Goal: Task Accomplishment & Management: Complete application form

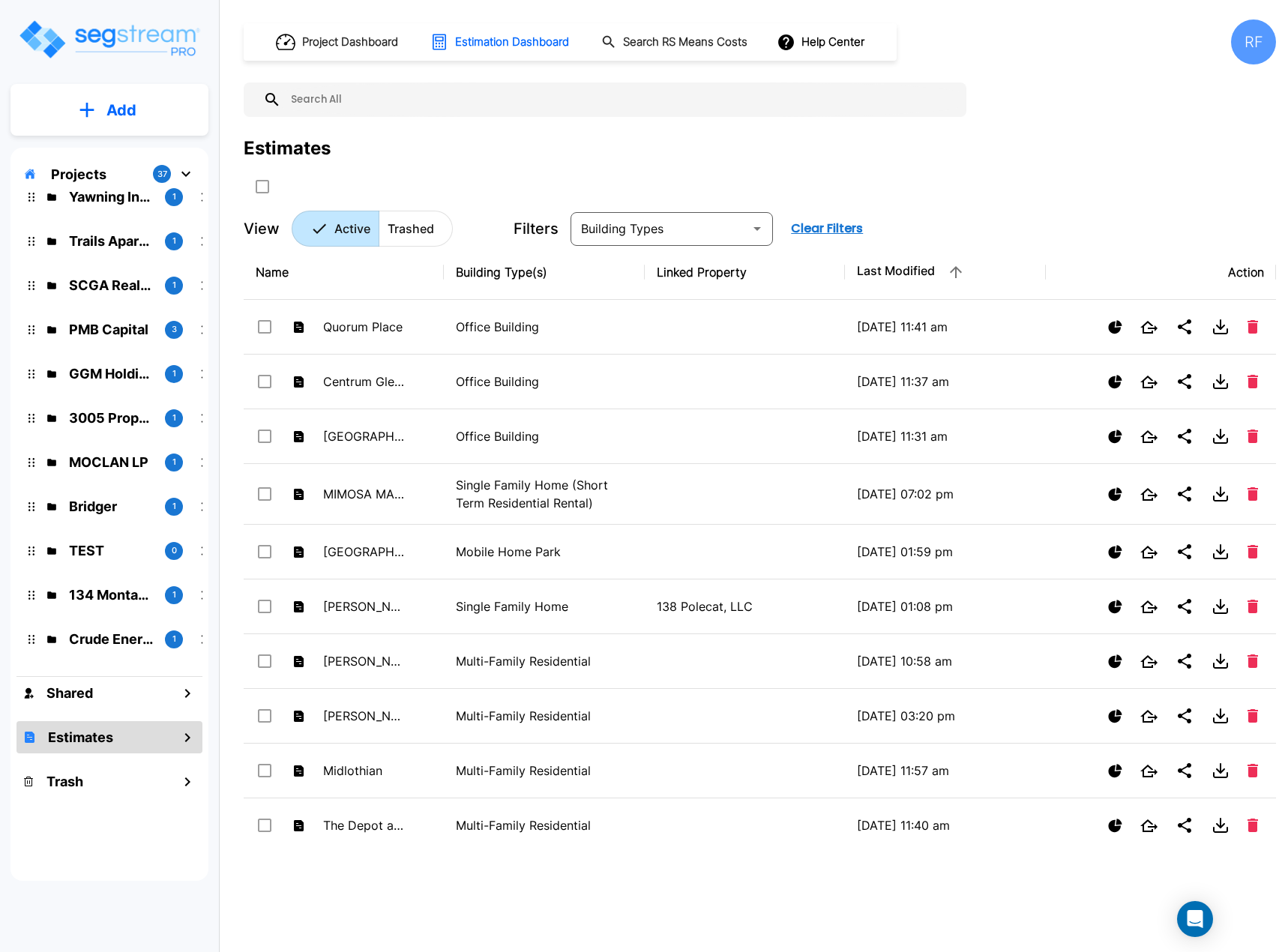
scroll to position [1161, 0]
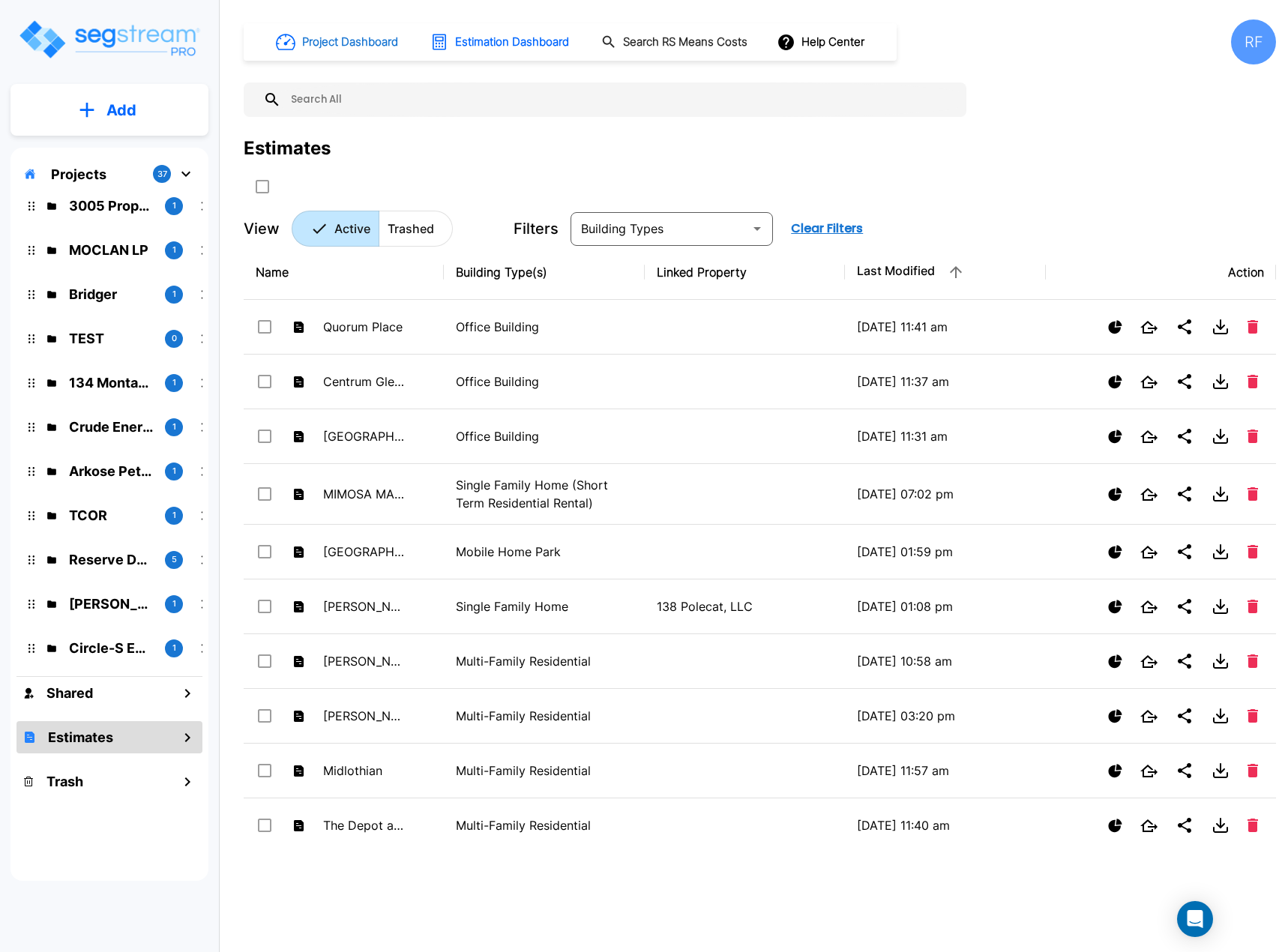
click at [343, 44] on h1 "Project Dashboard" at bounding box center [350, 42] width 96 height 17
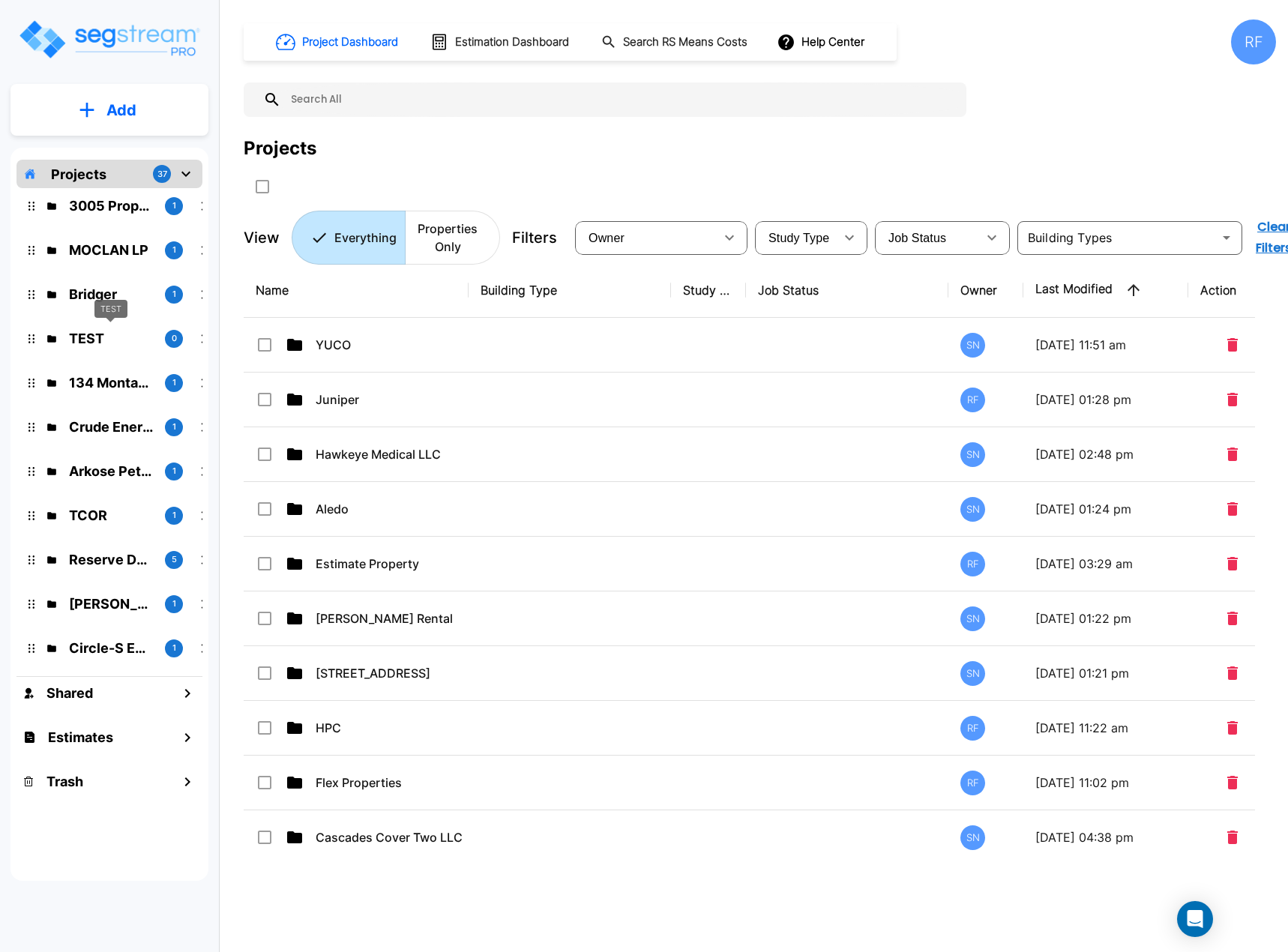
click at [94, 337] on p "TEST" at bounding box center [111, 339] width 84 height 20
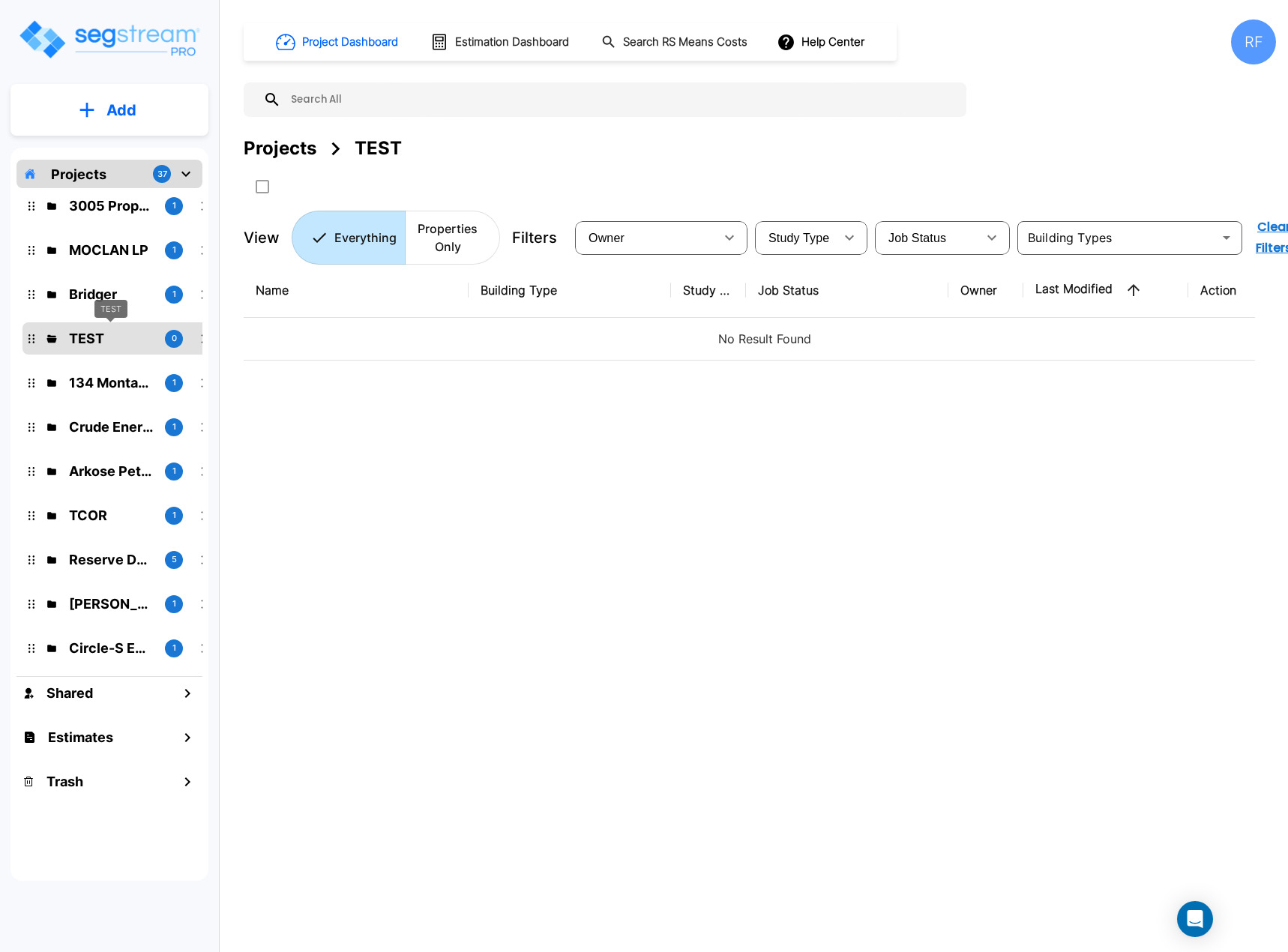
click at [87, 337] on p "TEST" at bounding box center [111, 339] width 84 height 20
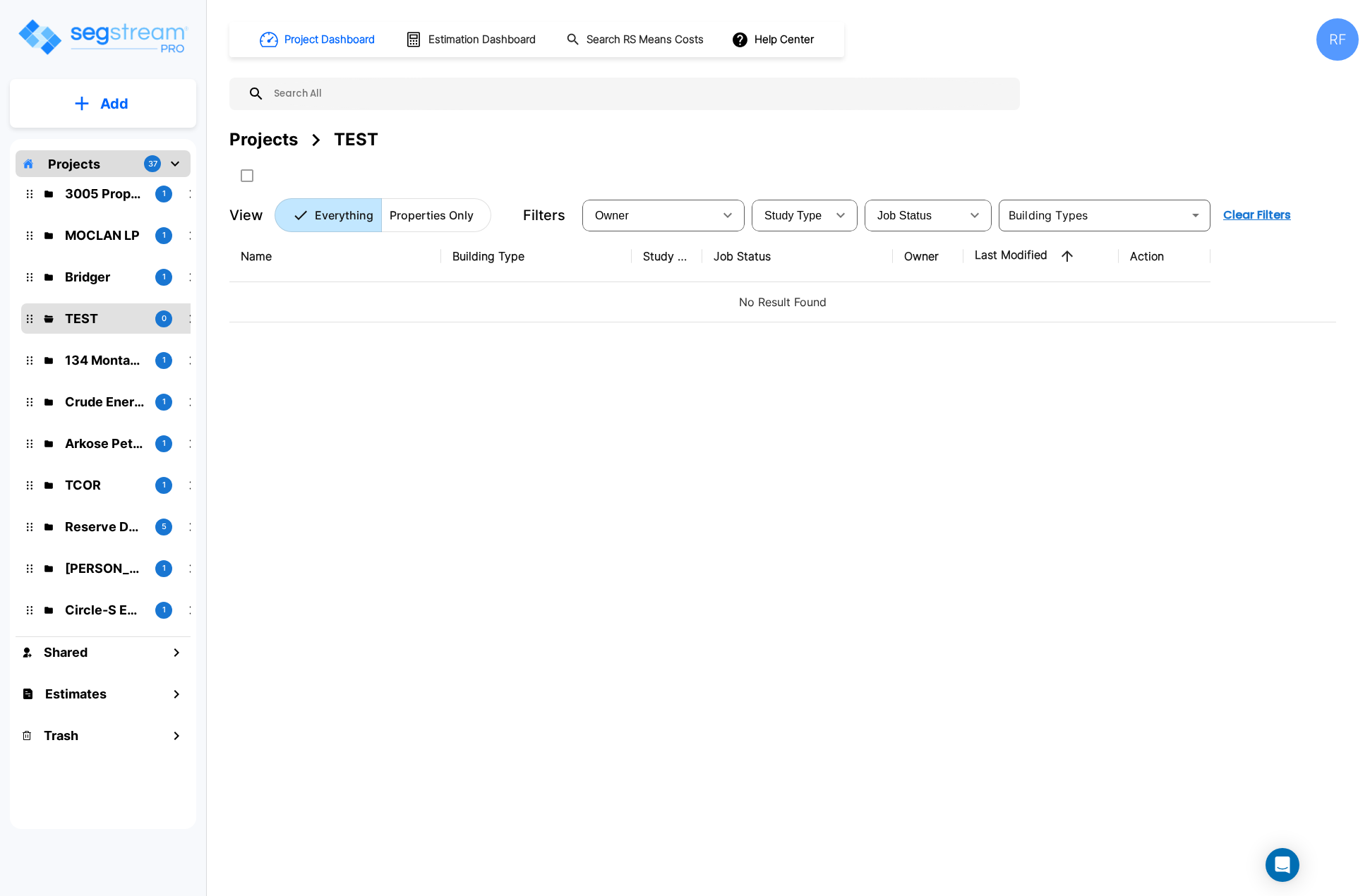
click at [462, 302] on p "No Result Found" at bounding box center [782, 302] width 1084 height 17
click at [129, 110] on button "Add" at bounding box center [103, 104] width 186 height 41
click at [124, 187] on p "Add Property" at bounding box center [111, 182] width 72 height 17
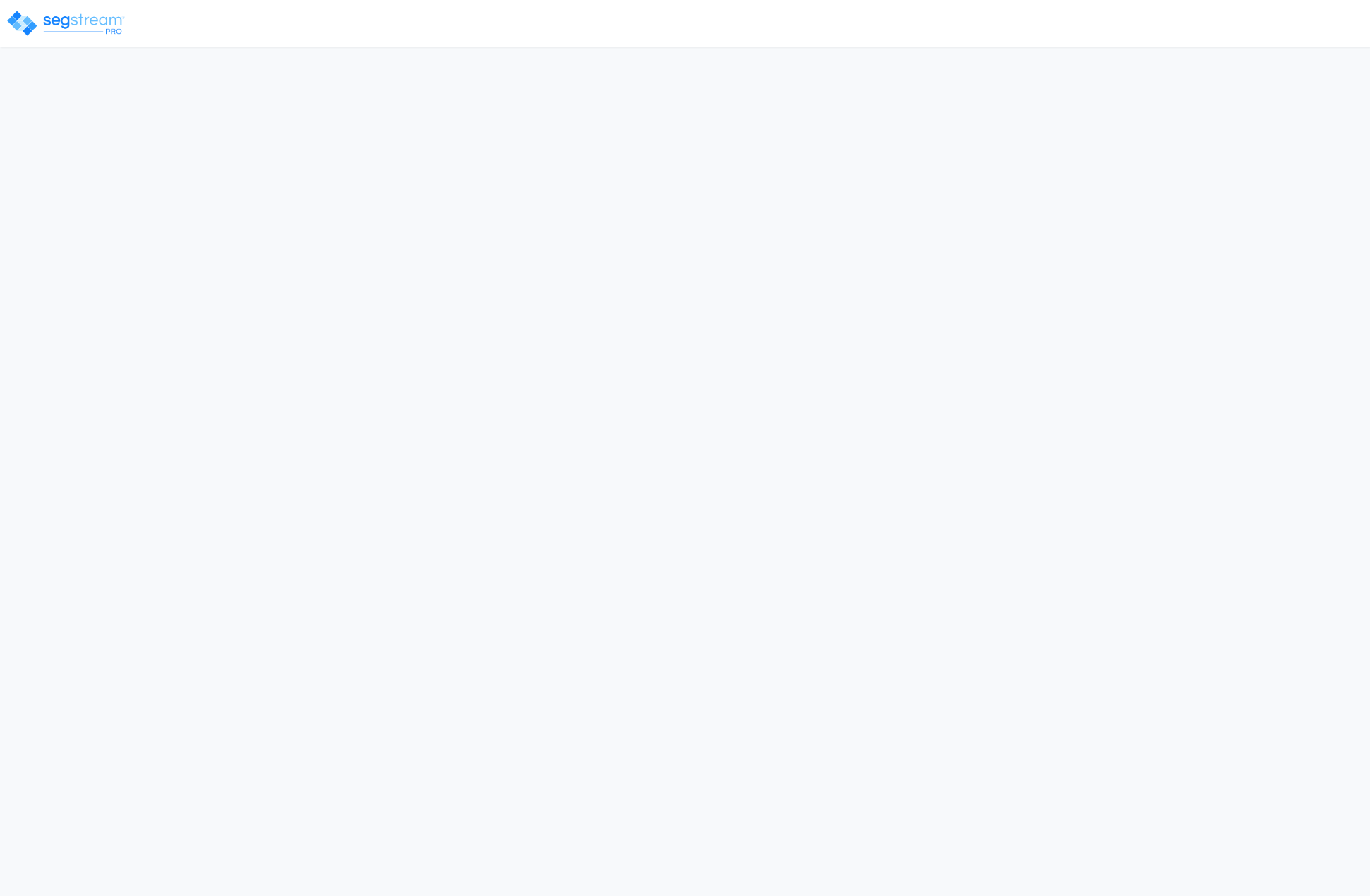
type input "[PERSON_NAME] and [PERSON_NAME]"
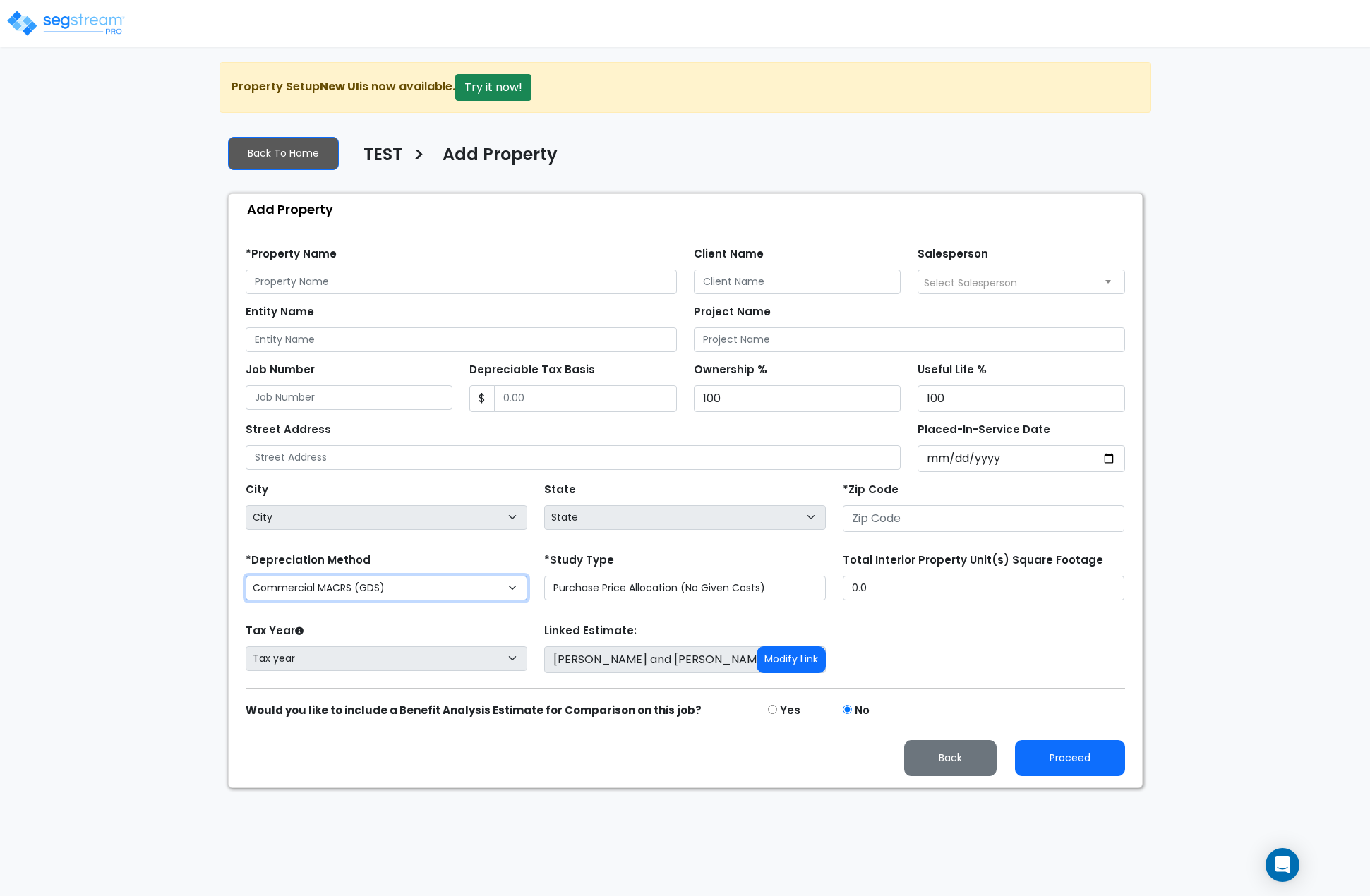
click at [416, 593] on select "Commercial MACRS (GDS) Residential Rental MACRS (GDS) Commercial MACRS (GDS) QI…" at bounding box center [386, 588] width 281 height 25
click at [796, 672] on button "Modify Link" at bounding box center [791, 659] width 69 height 27
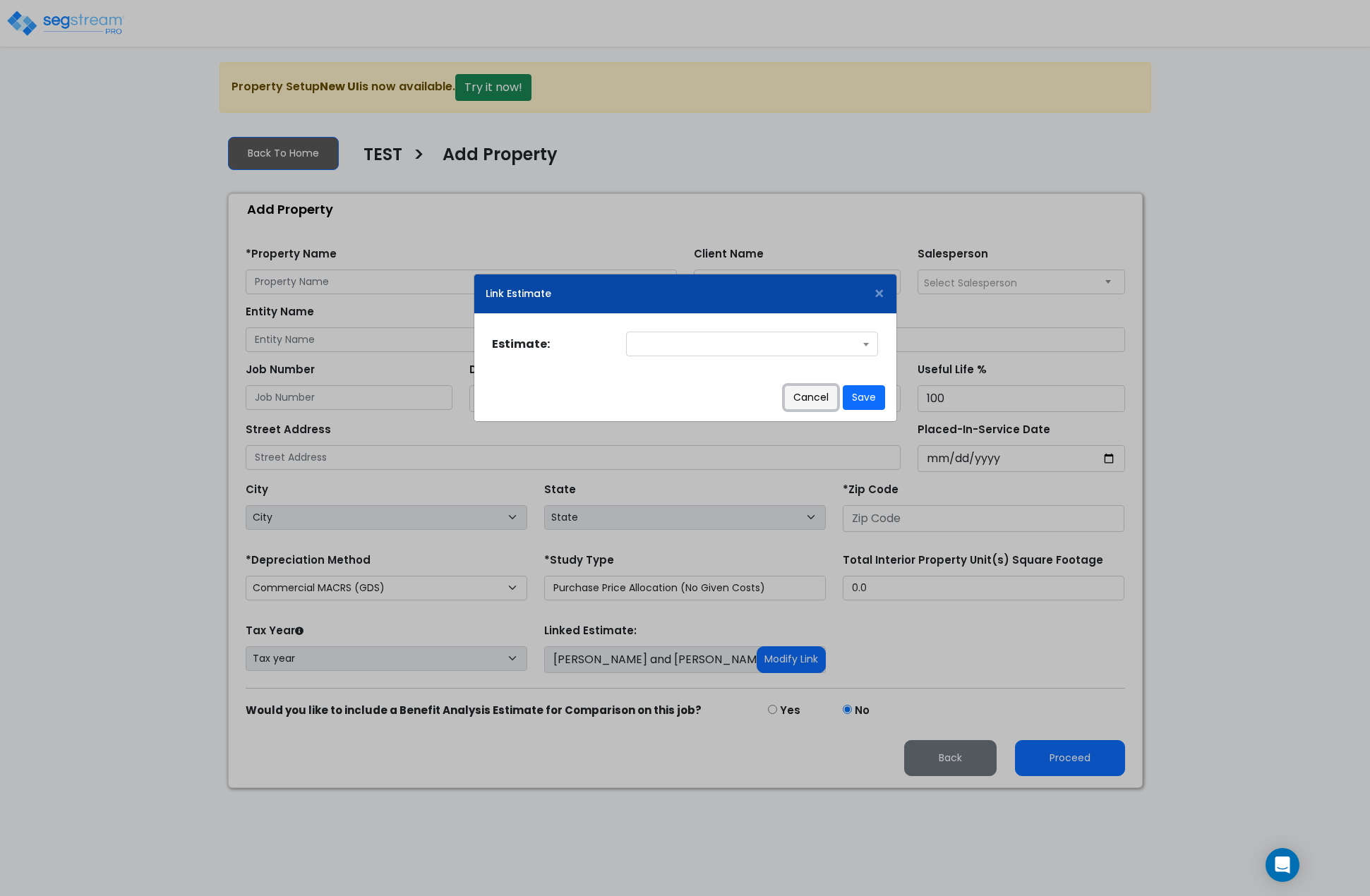
click at [820, 402] on button "Cancel" at bounding box center [811, 398] width 52 height 23
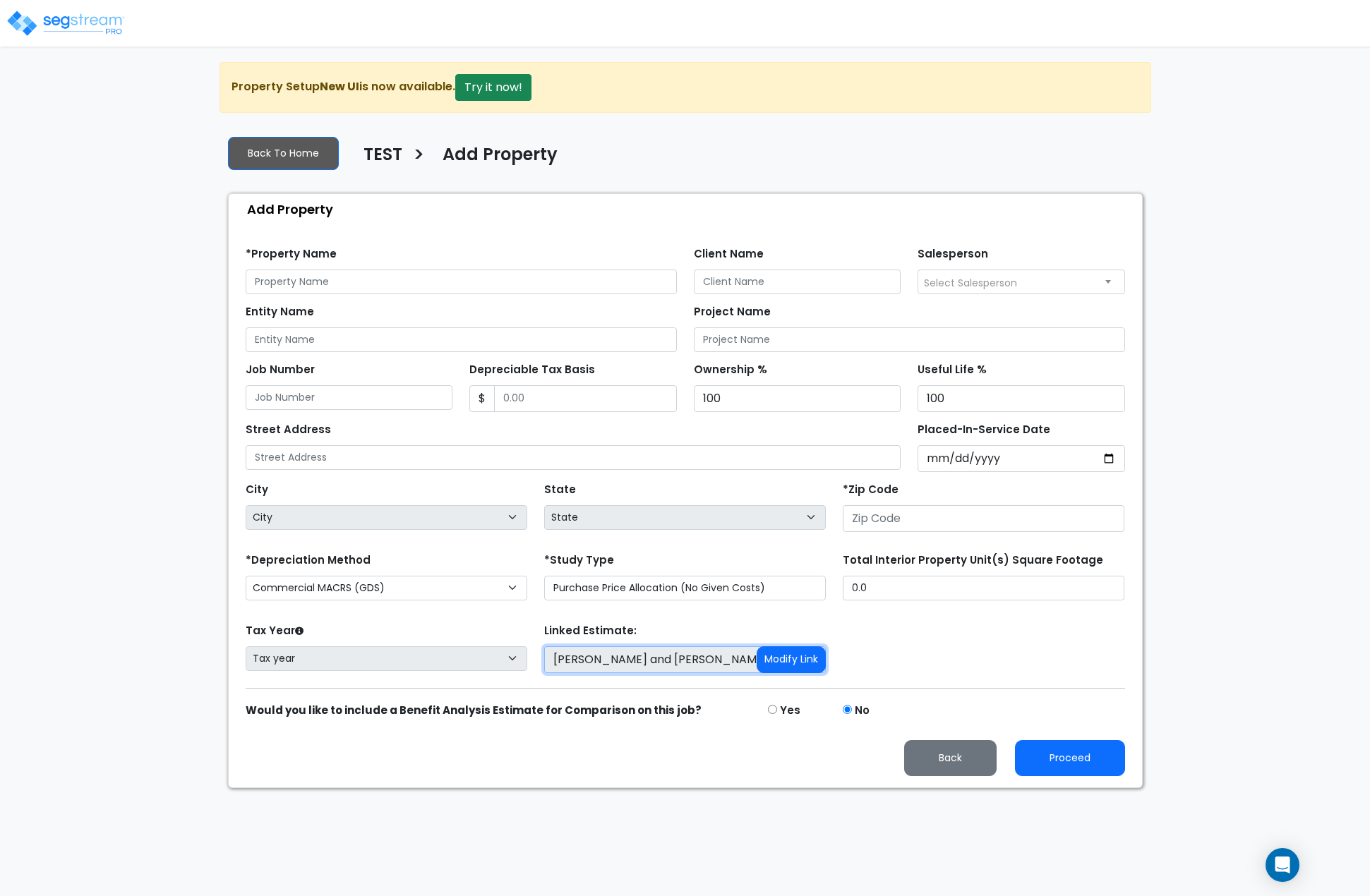
click at [643, 648] on input "[PERSON_NAME] and [PERSON_NAME]" at bounding box center [684, 659] width 281 height 27
click at [640, 656] on input "[PERSON_NAME] and [PERSON_NAME]" at bounding box center [684, 659] width 281 height 27
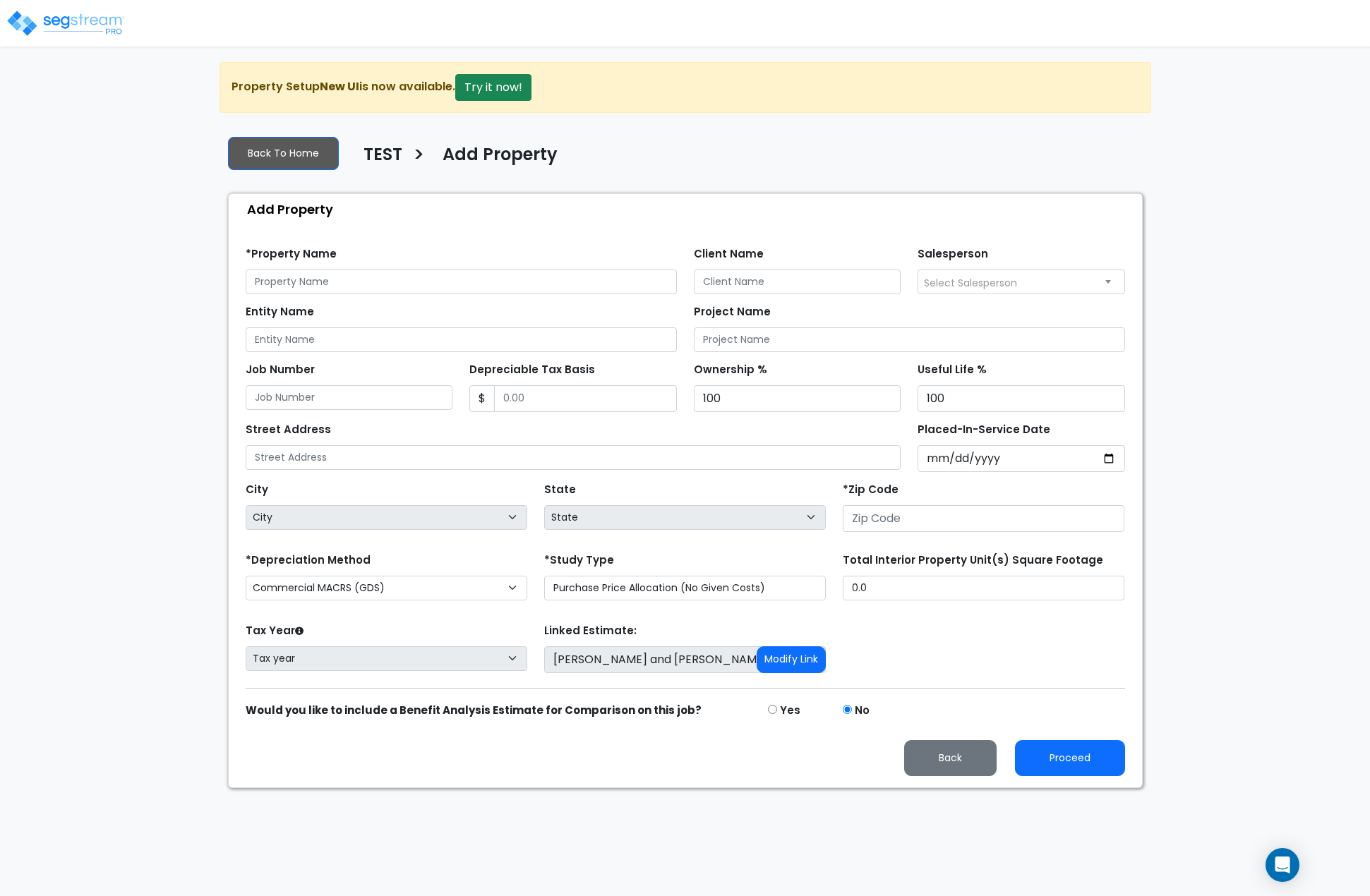
click at [877, 629] on div "Tax Year Please Enter The Placed In Service Date First. Tax year Prior Years De…" at bounding box center [685, 648] width 896 height 56
click at [431, 582] on select "Commercial MACRS (GDS) Residential Rental MACRS (GDS) Commercial MACRS (GDS) QI…" at bounding box center [386, 588] width 281 height 25
click at [438, 561] on div "*Depreciation Method Commercial MACRS (GDS) Residential Rental MACRS (GDS) Comm…" at bounding box center [386, 577] width 298 height 56
click at [1061, 755] on button "Proceed" at bounding box center [1070, 758] width 110 height 36
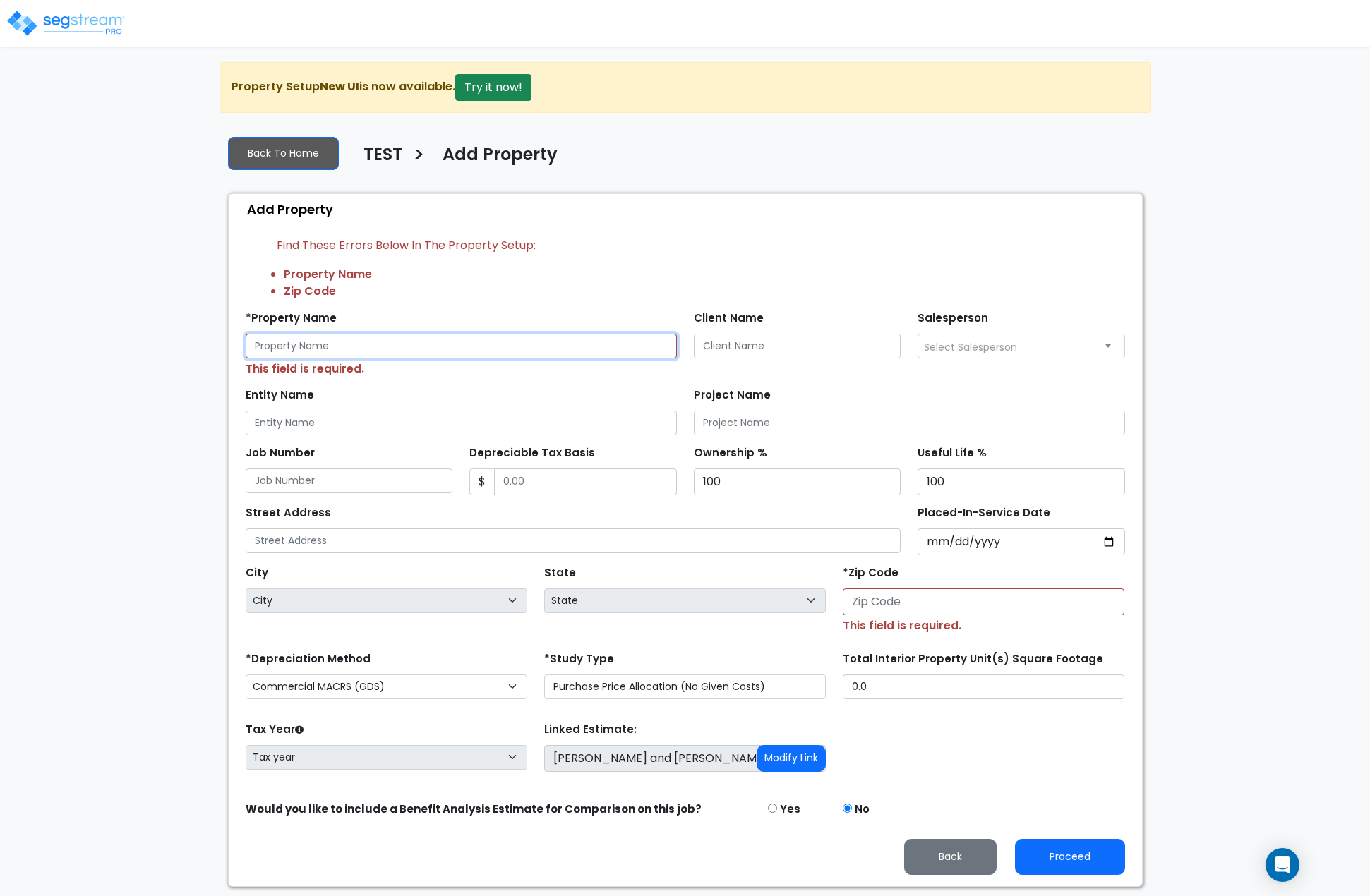
click at [464, 348] on input "text" at bounding box center [461, 346] width 431 height 25
type input "Test1"
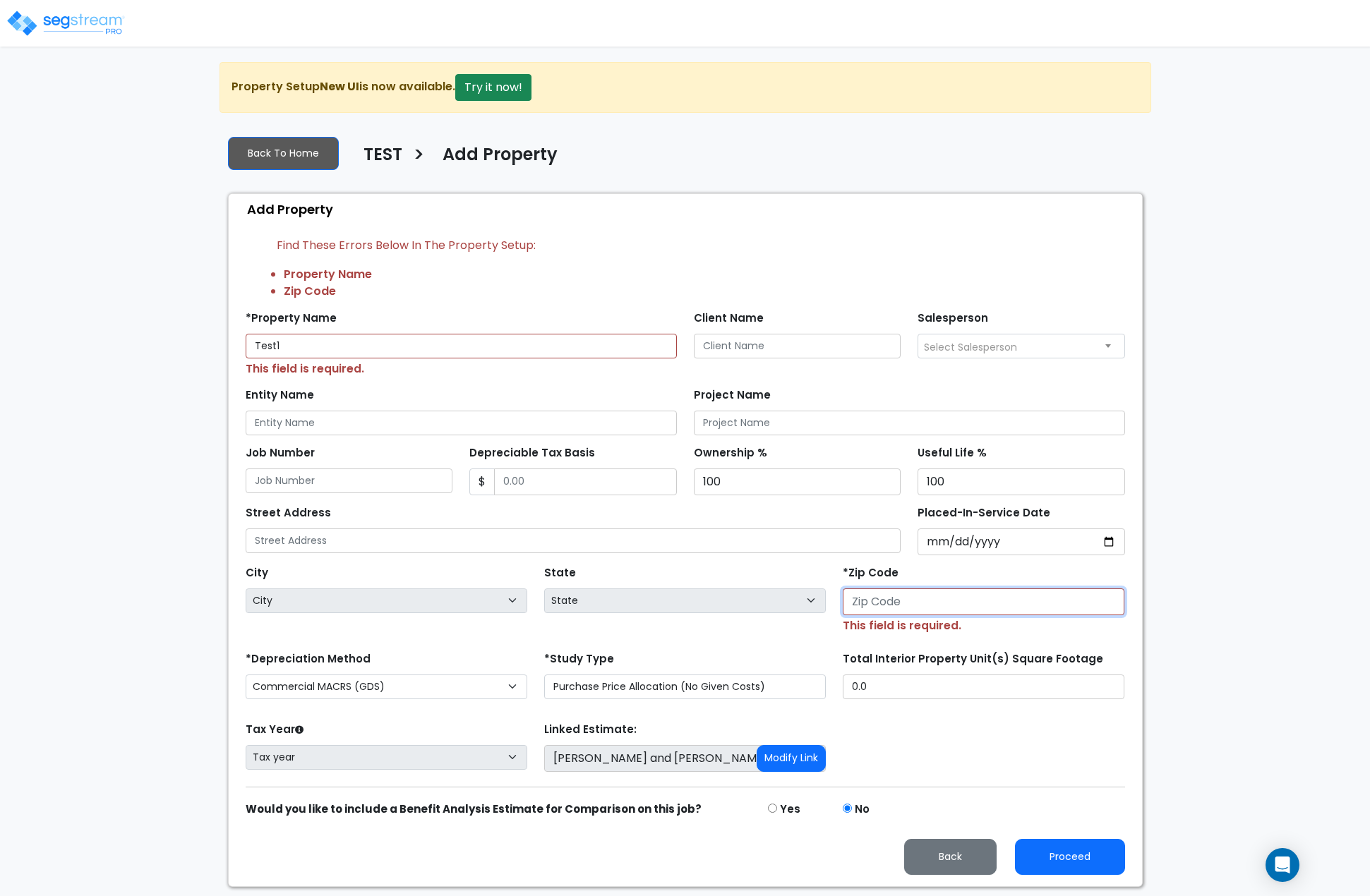
click at [893, 607] on input "number" at bounding box center [983, 601] width 281 height 27
type input "1"
select select "NY"
type input "10031"
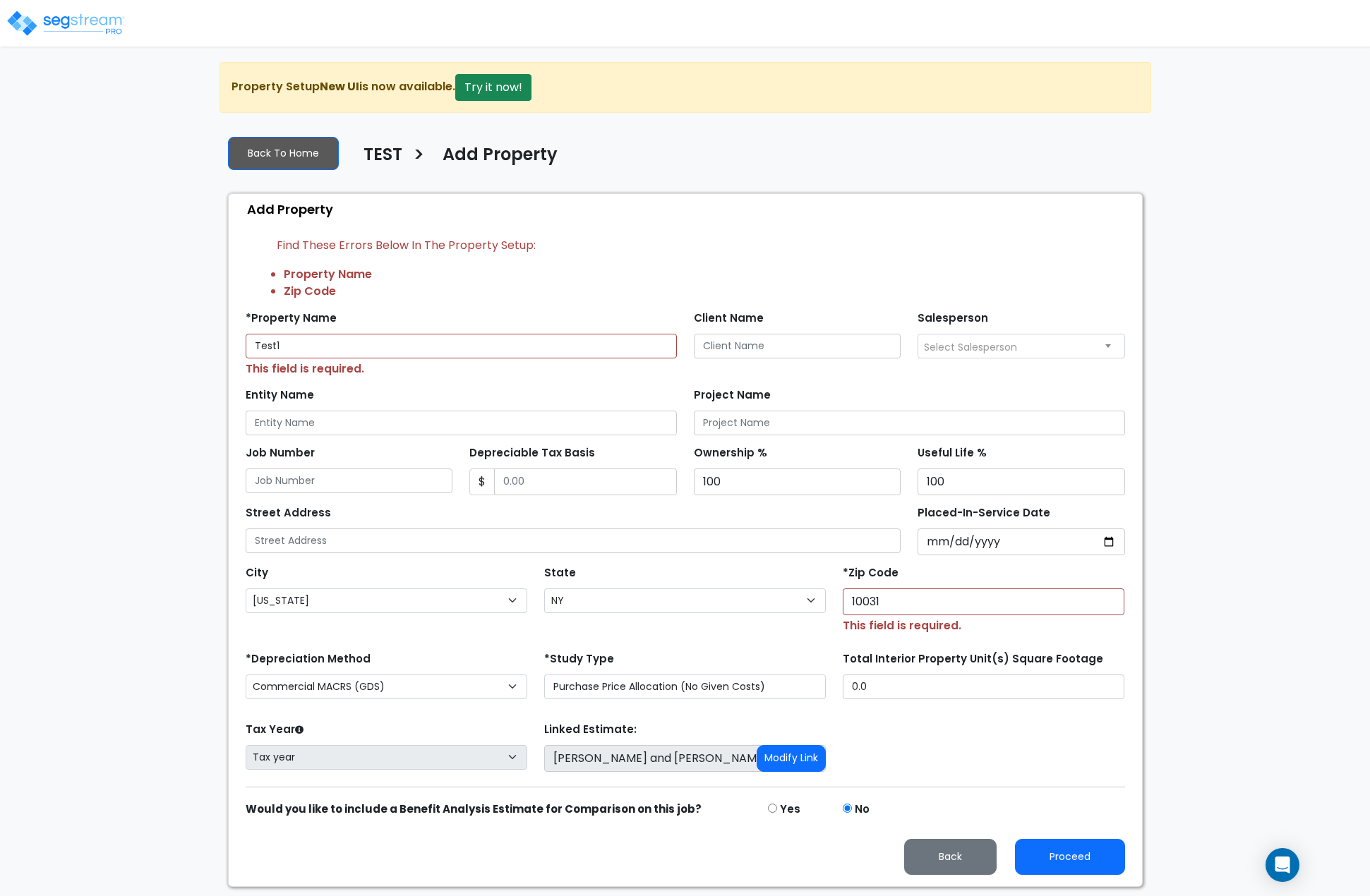
click at [752, 648] on div "*Study Type Purchase Price Allocation (No Given Costs) New Construction / Reno …" at bounding box center [684, 674] width 281 height 51
click at [1042, 847] on button "Proceed" at bounding box center [1070, 857] width 110 height 36
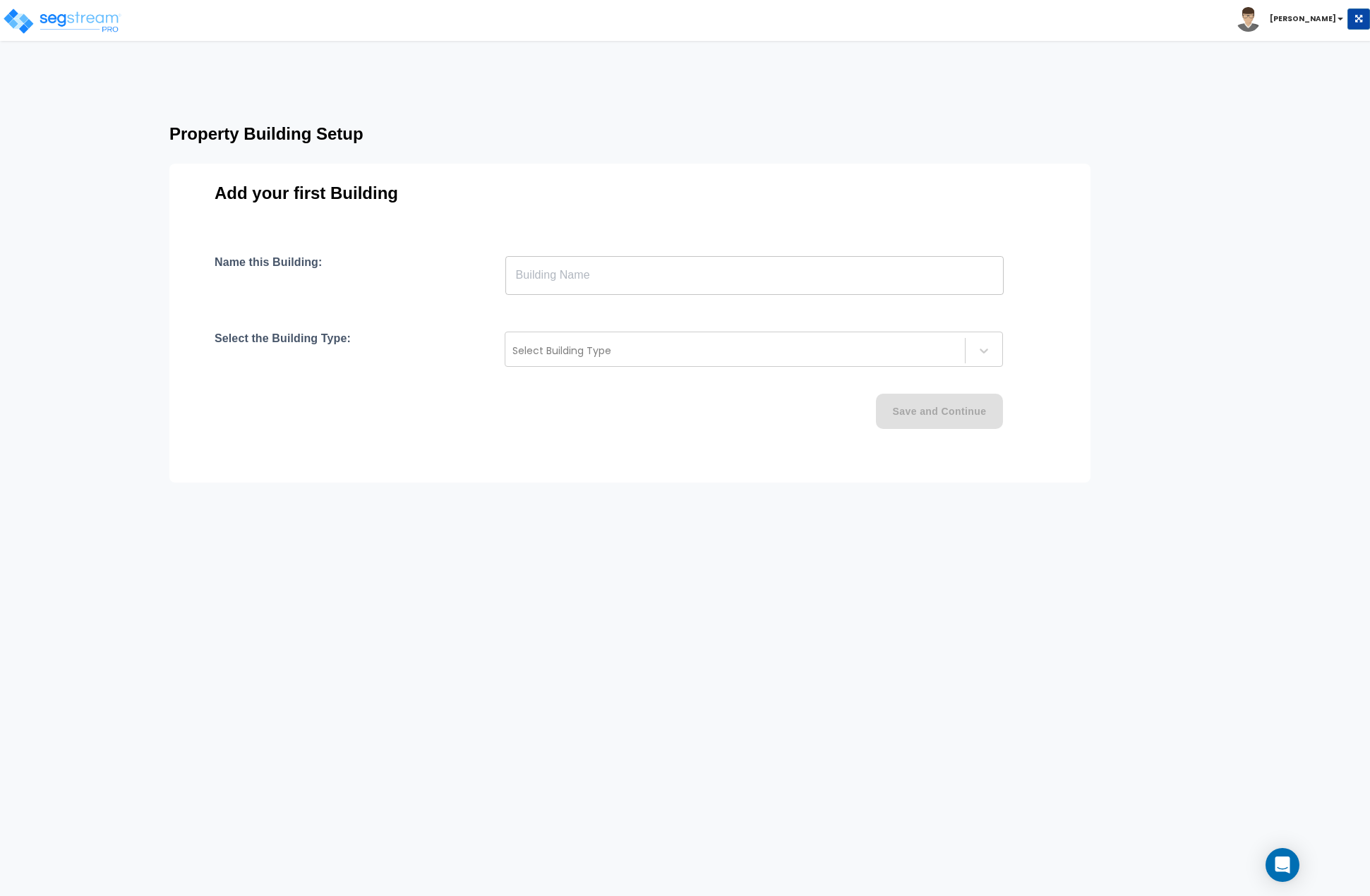
click at [627, 264] on input "text" at bounding box center [754, 276] width 499 height 39
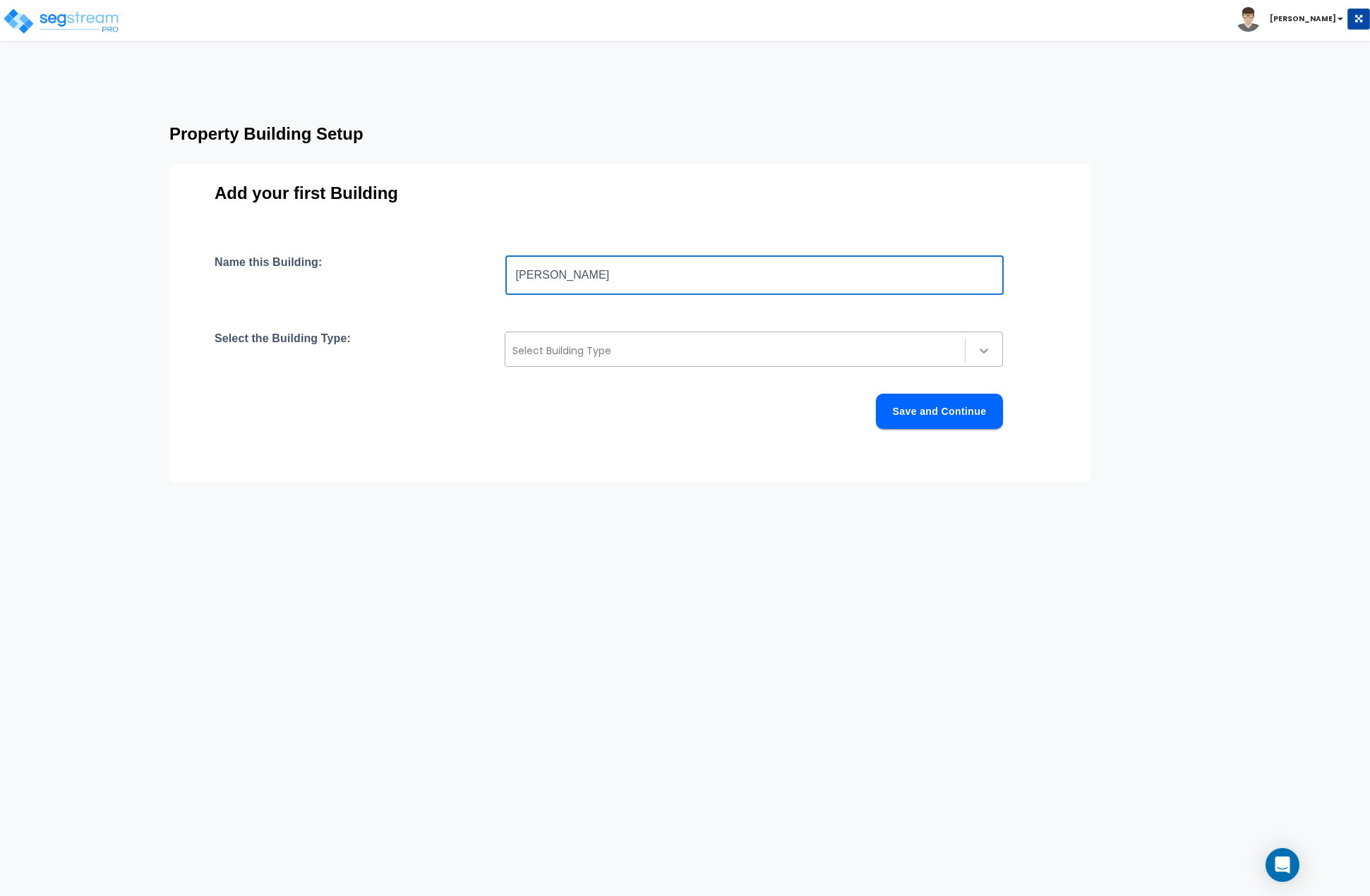
type input "Walkup"
click at [985, 341] on div at bounding box center [984, 350] width 26 height 26
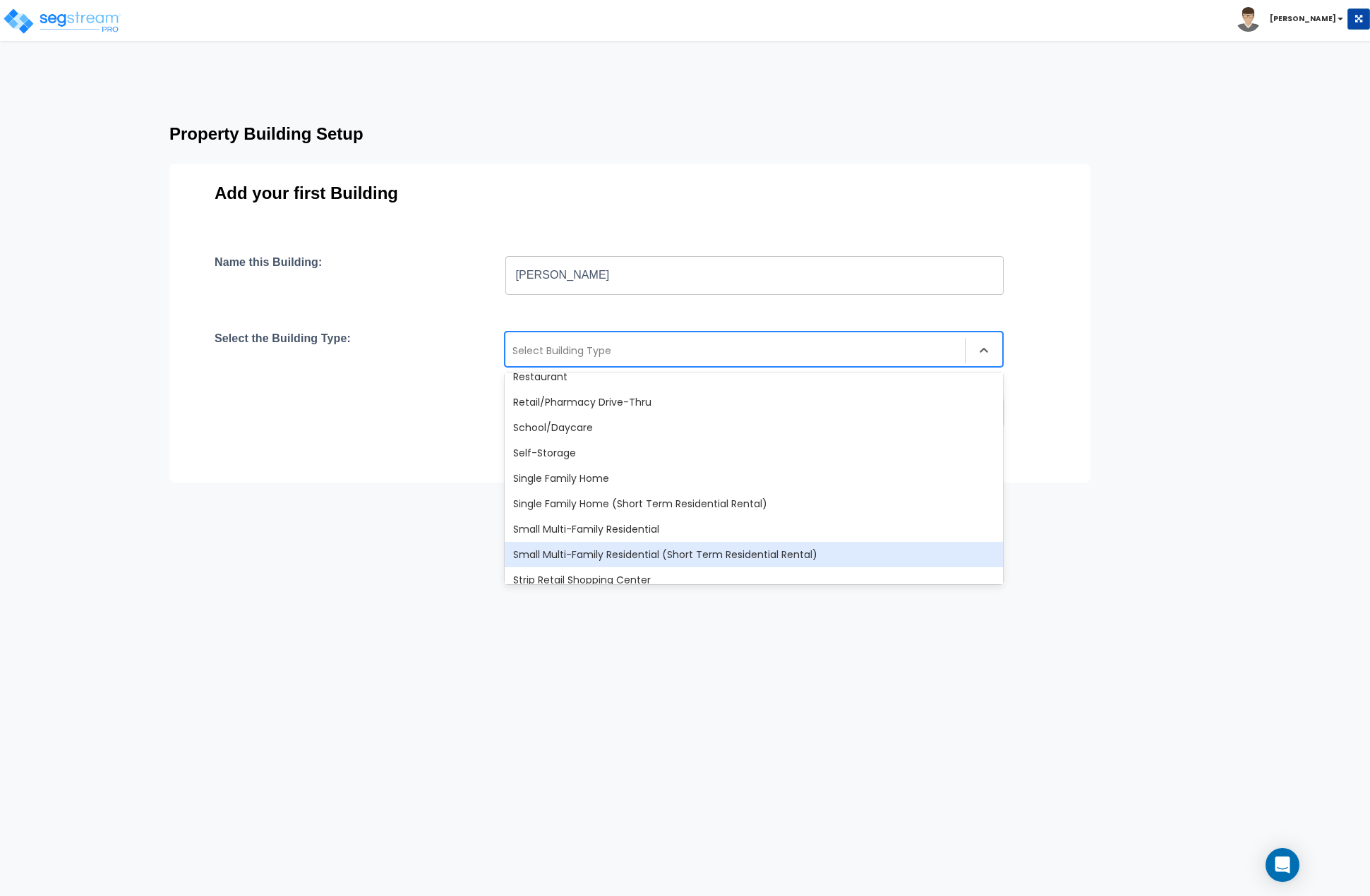
scroll to position [1217, 0]
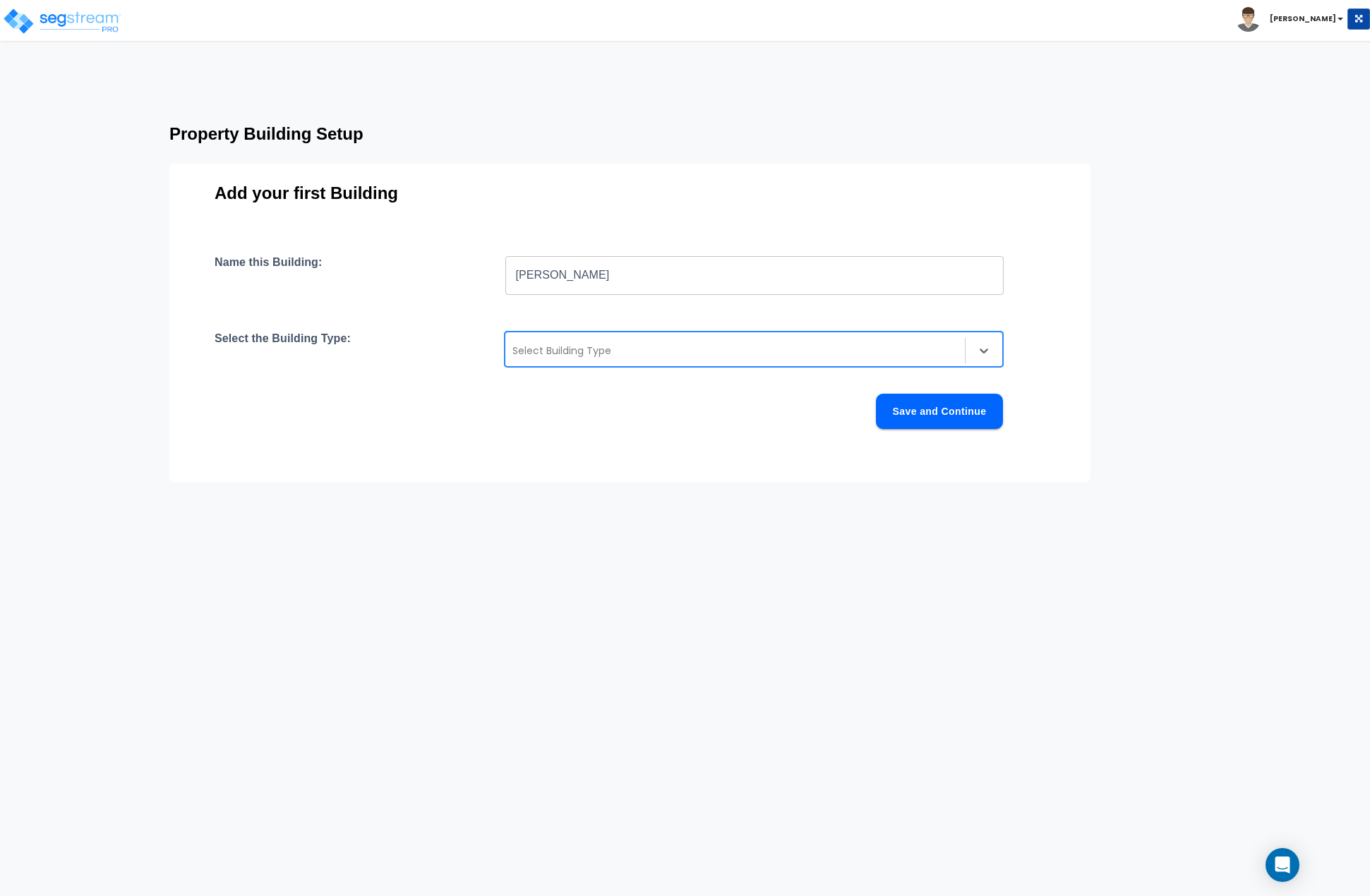
click at [561, 97] on html "Toggle navigation Rafael x" at bounding box center [685, 292] width 1370 height 583
click at [100, 28] on img at bounding box center [62, 21] width 120 height 29
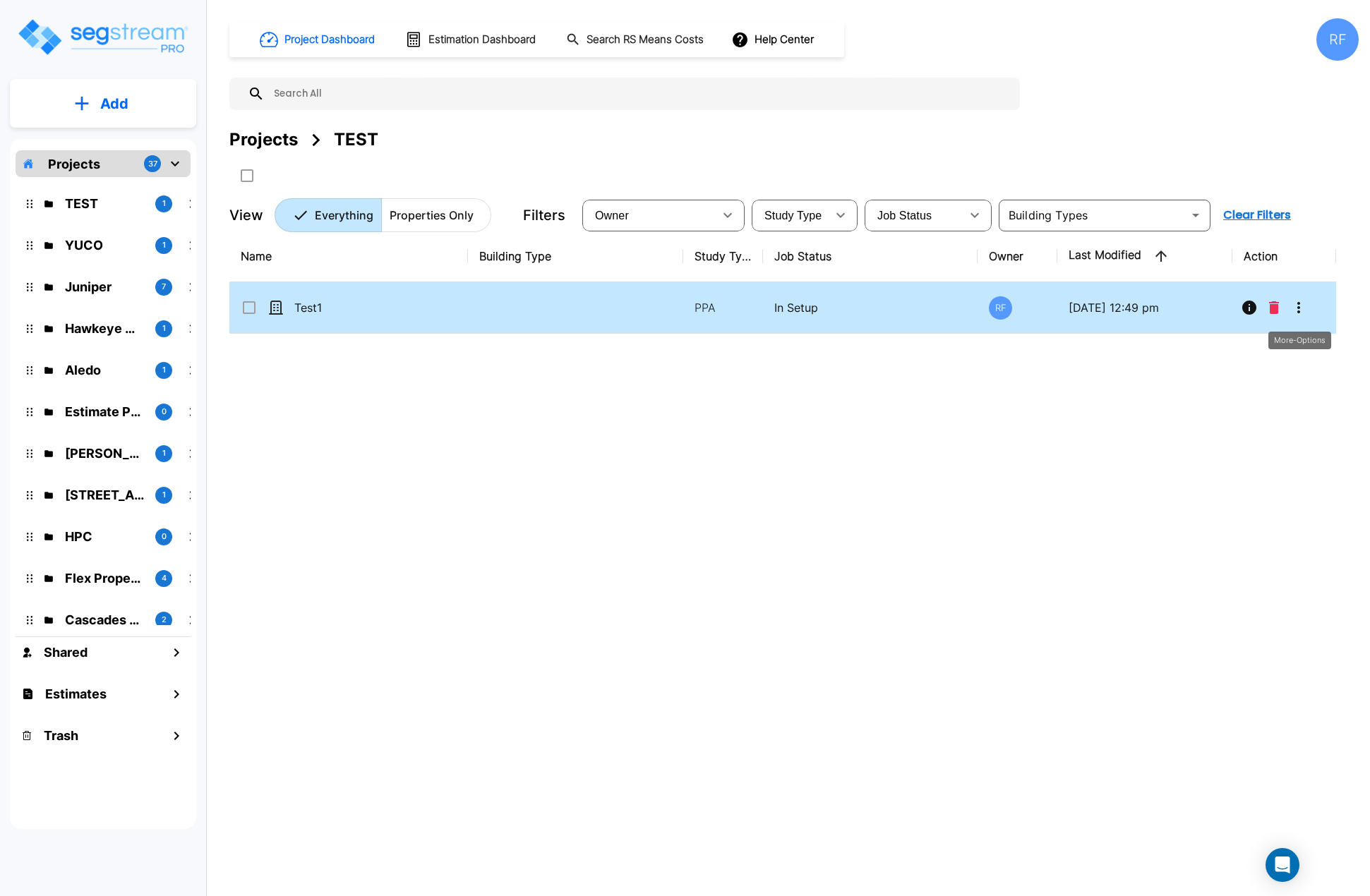
click at [1299, 310] on icon "More-Options" at bounding box center [1298, 307] width 17 height 17
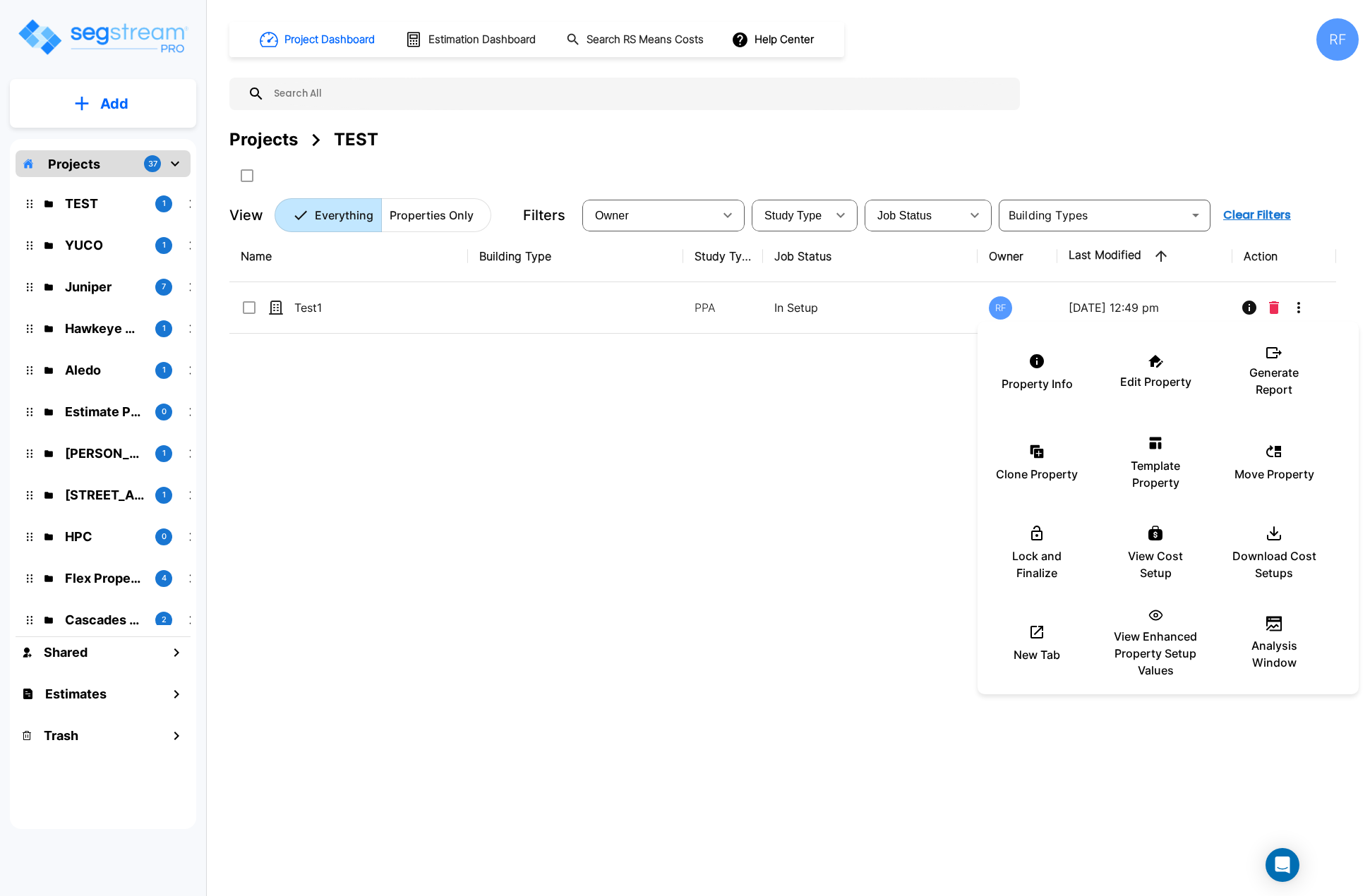
click at [926, 484] on div at bounding box center [685, 448] width 1370 height 896
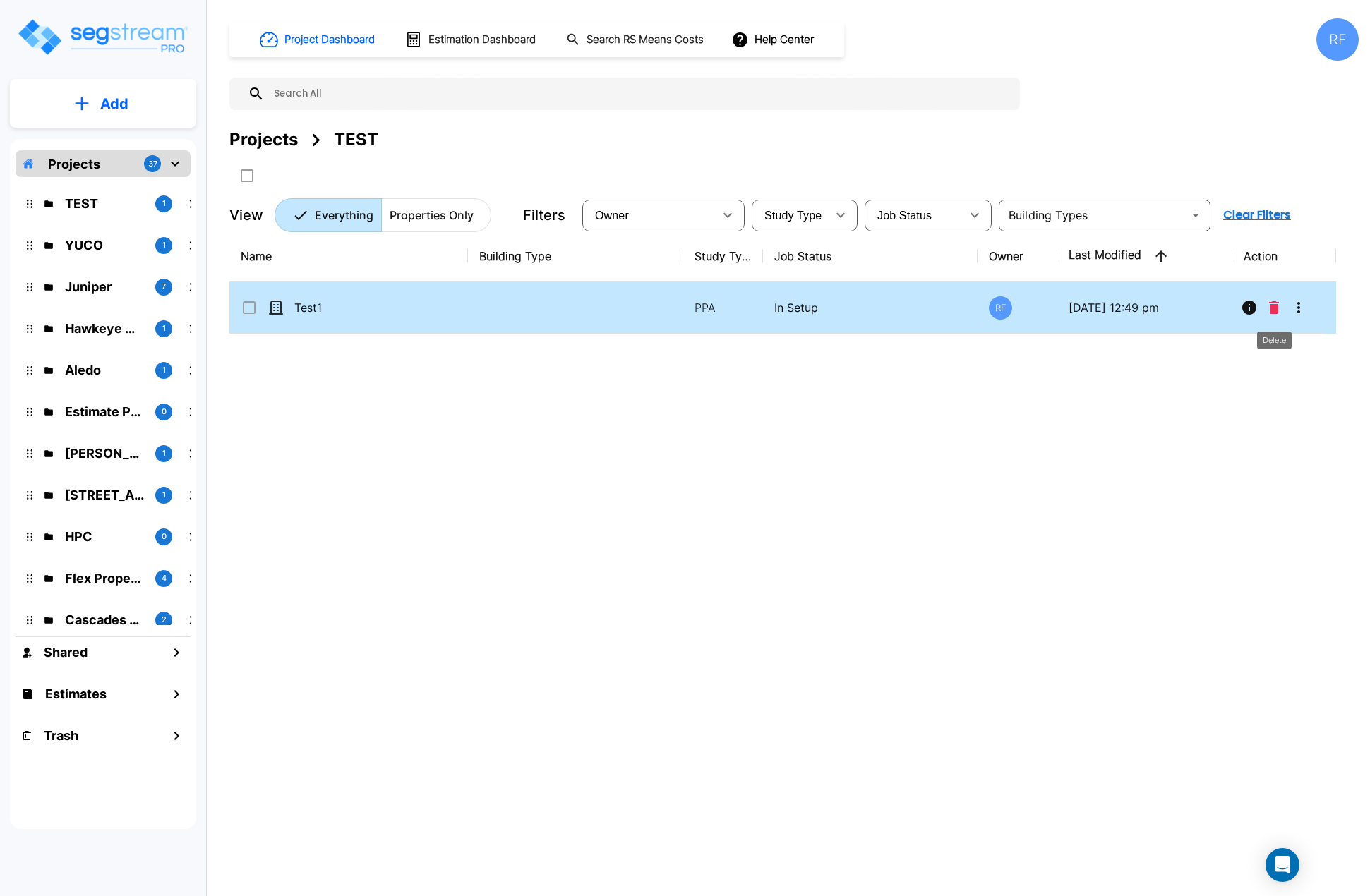
click at [1275, 314] on icon "Delete" at bounding box center [1274, 307] width 10 height 12
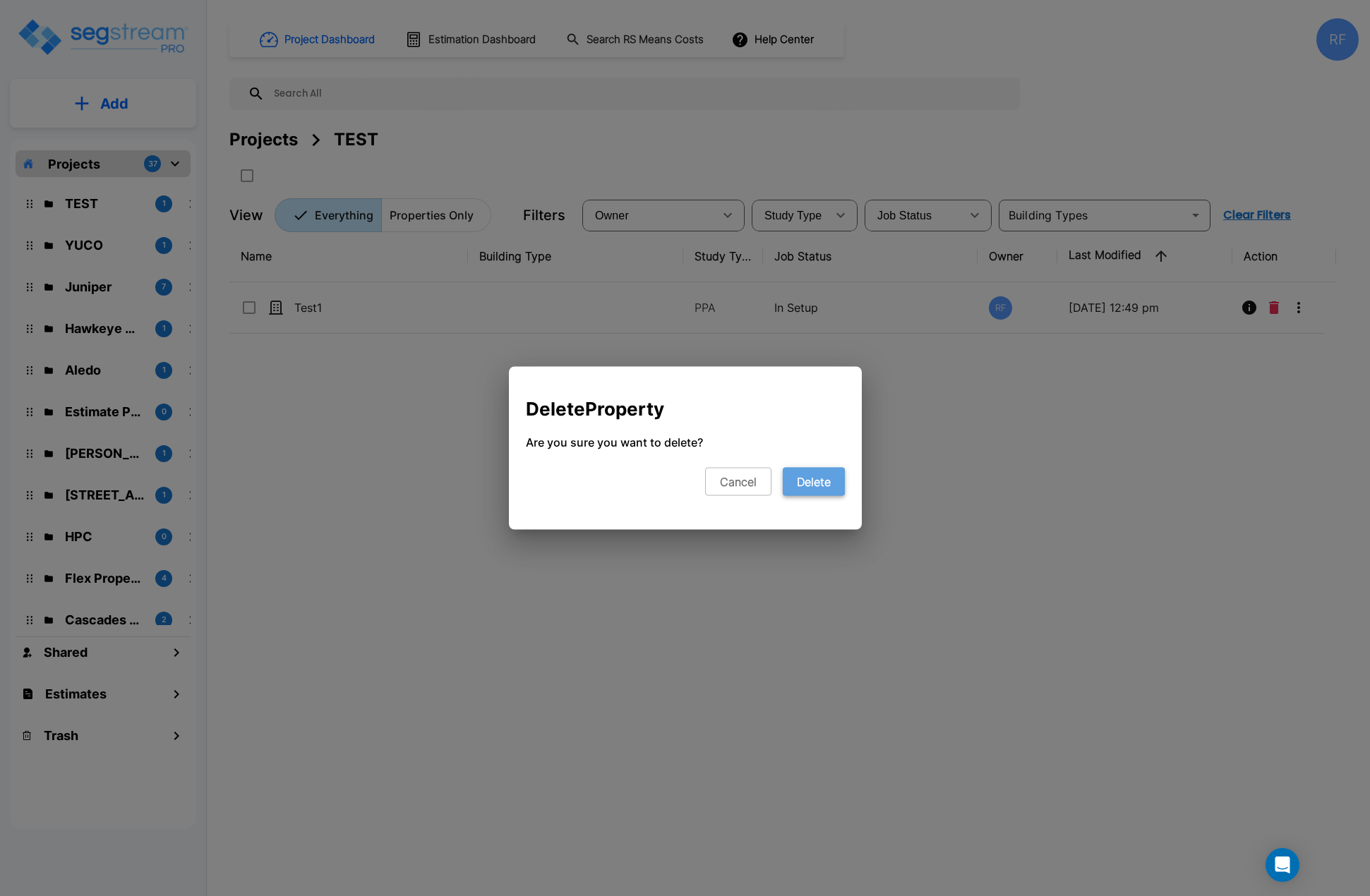
click at [838, 477] on button "Delete" at bounding box center [814, 482] width 62 height 29
